Goal: Information Seeking & Learning: Learn about a topic

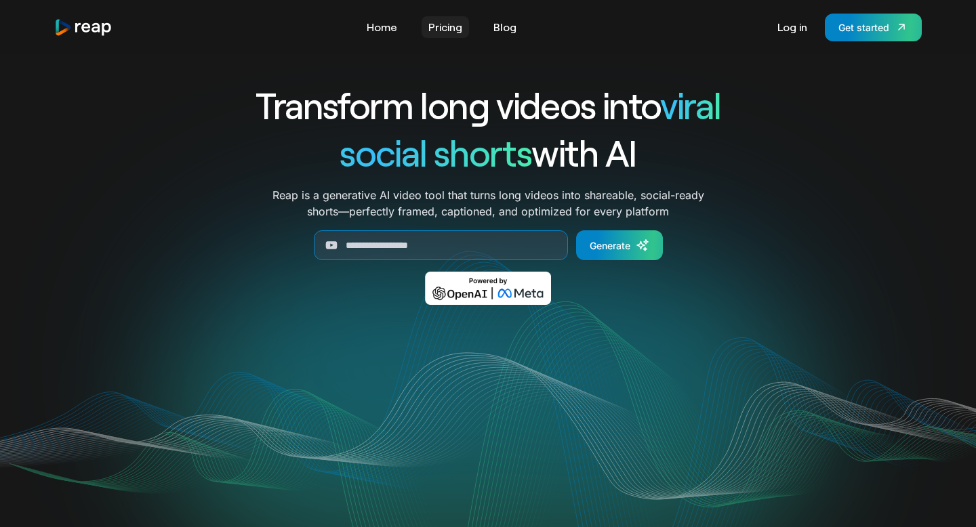
click at [446, 26] on link "Pricing" at bounding box center [444, 27] width 47 height 22
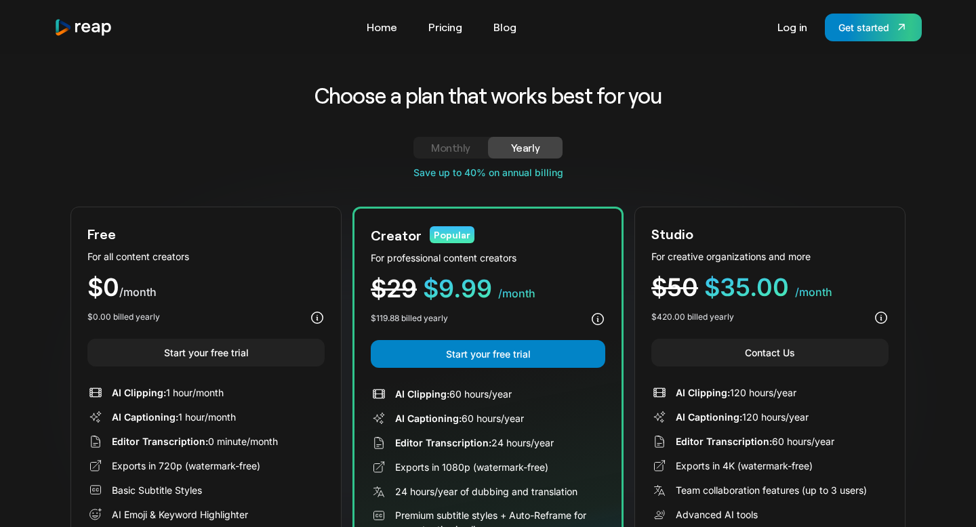
click at [443, 150] on div "Monthly" at bounding box center [451, 148] width 42 height 16
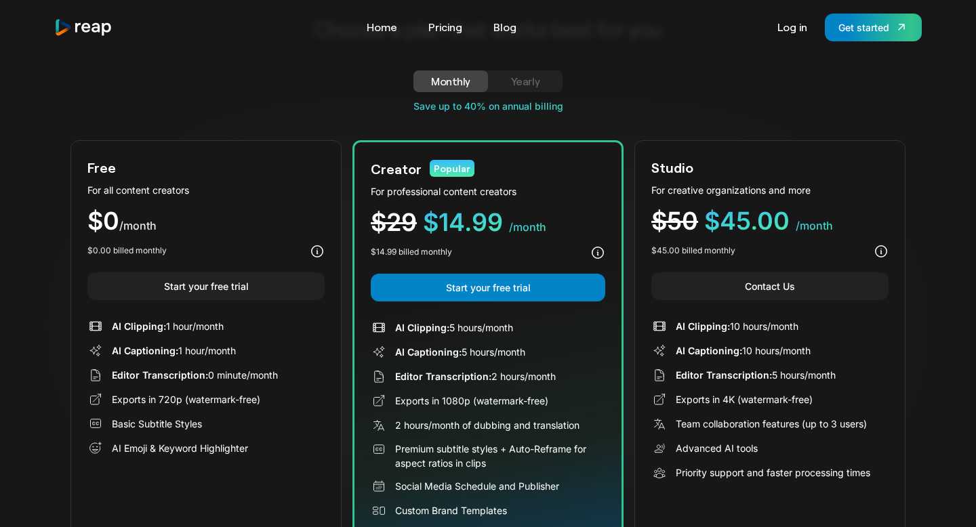
scroll to position [67, 0]
click at [530, 77] on div "Yearly" at bounding box center [525, 80] width 42 height 16
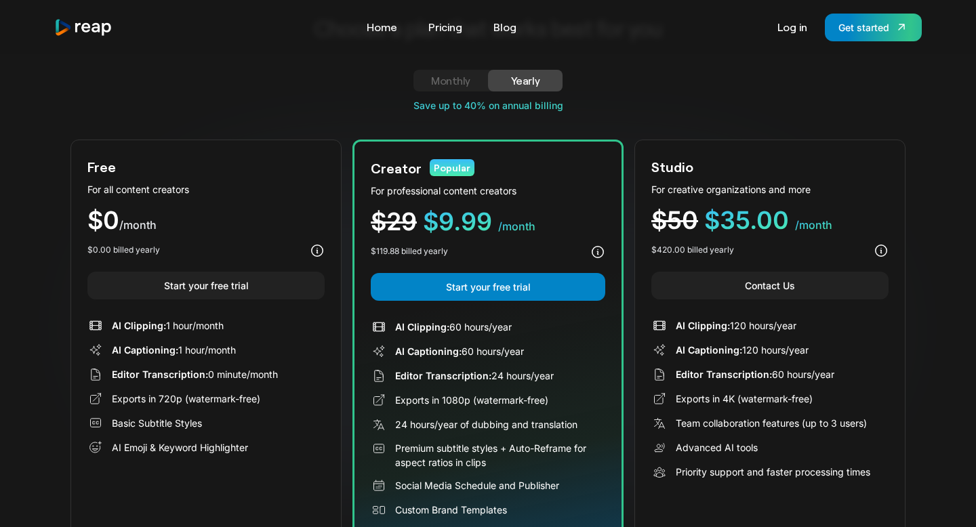
scroll to position [0, 0]
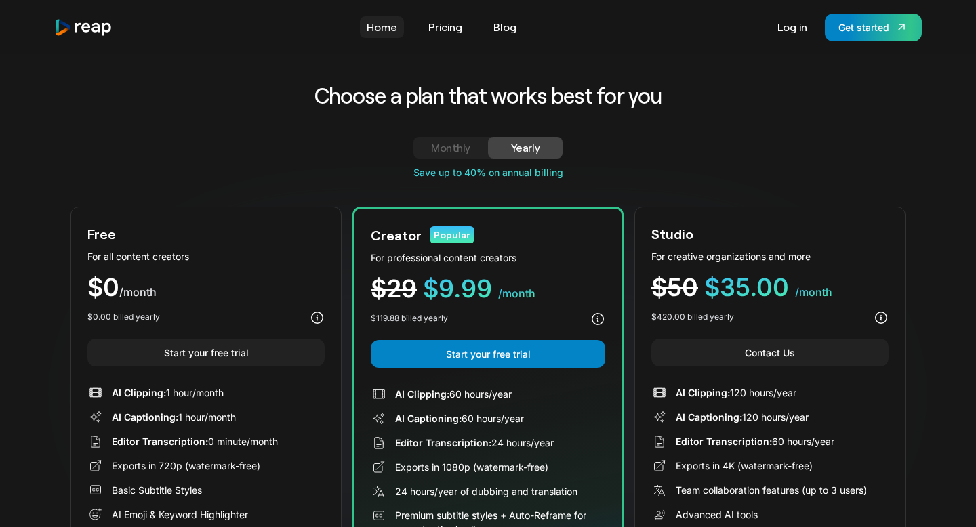
click at [388, 34] on link "Home" at bounding box center [382, 27] width 44 height 22
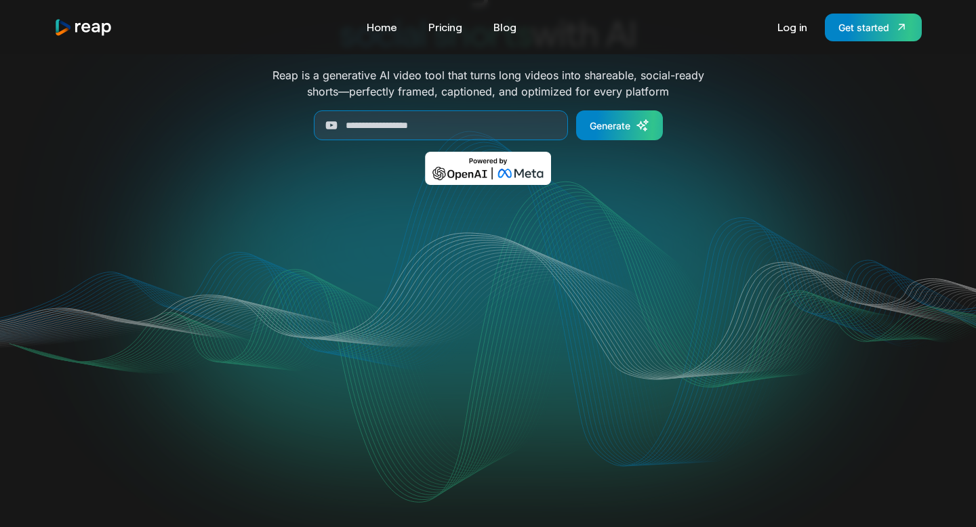
scroll to position [172, 0]
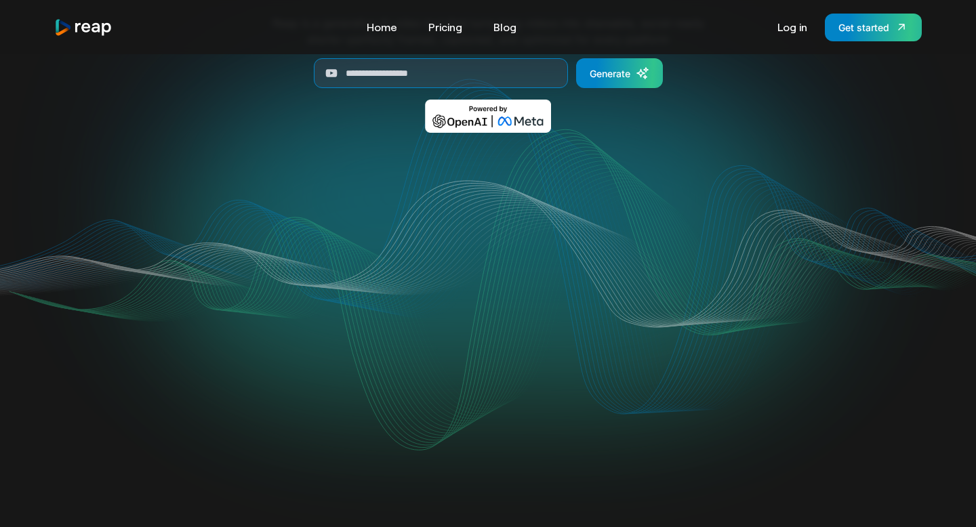
drag, startPoint x: 518, startPoint y: 249, endPoint x: 523, endPoint y: 404, distance: 155.9
click at [520, 419] on video "Your browser does not support the video tag." at bounding box center [487, 288] width 545 height 273
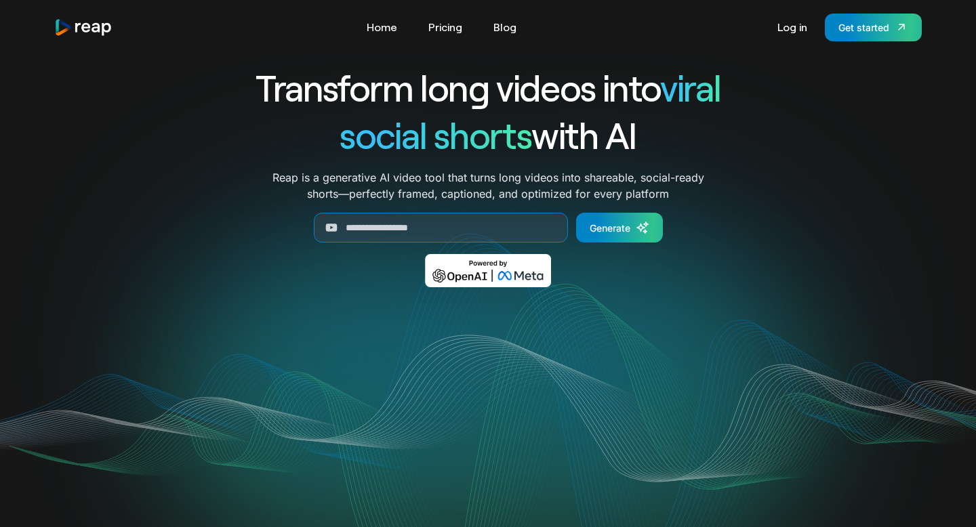
scroll to position [0, 0]
